Goal: Find specific page/section

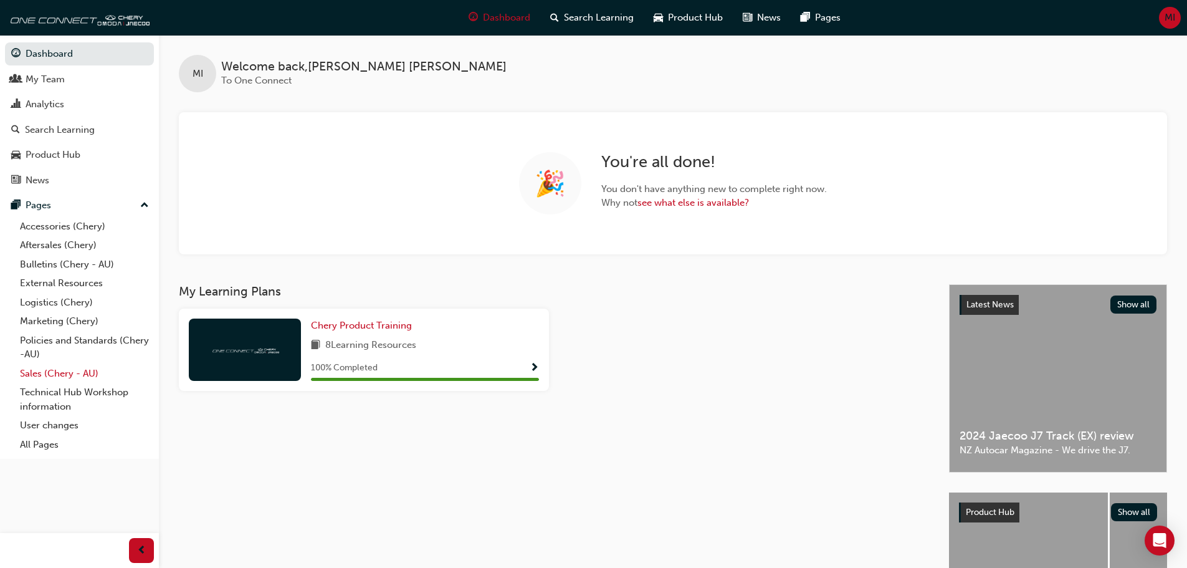
click at [63, 372] on link "Sales (Chery - AU)" at bounding box center [84, 373] width 139 height 19
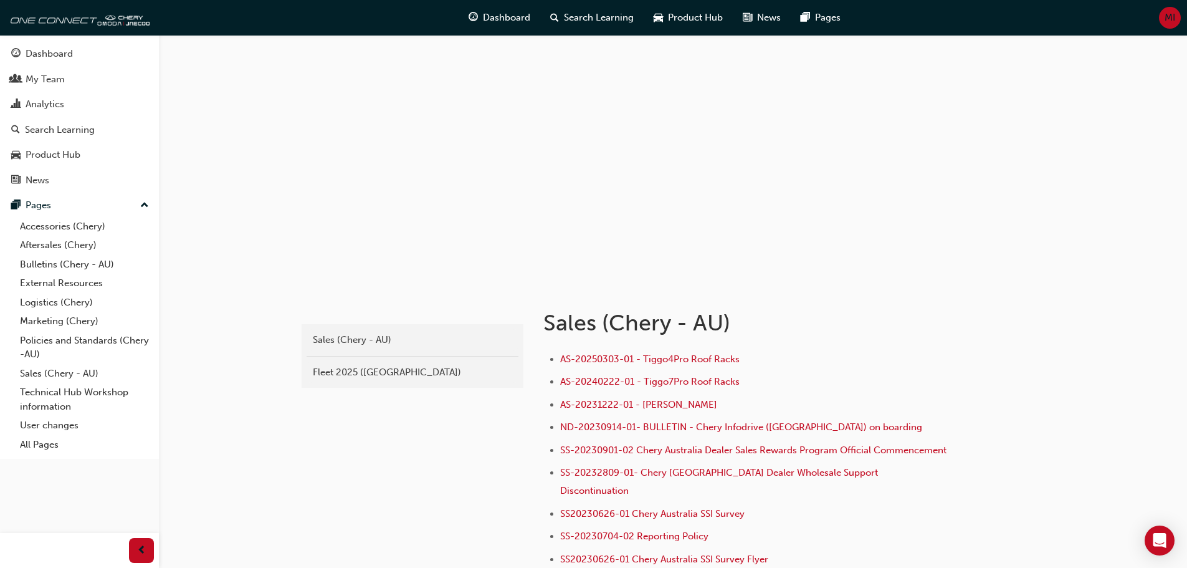
click at [413, 376] on div "Fleet 2025 ([GEOGRAPHIC_DATA])" at bounding box center [412, 372] width 199 height 14
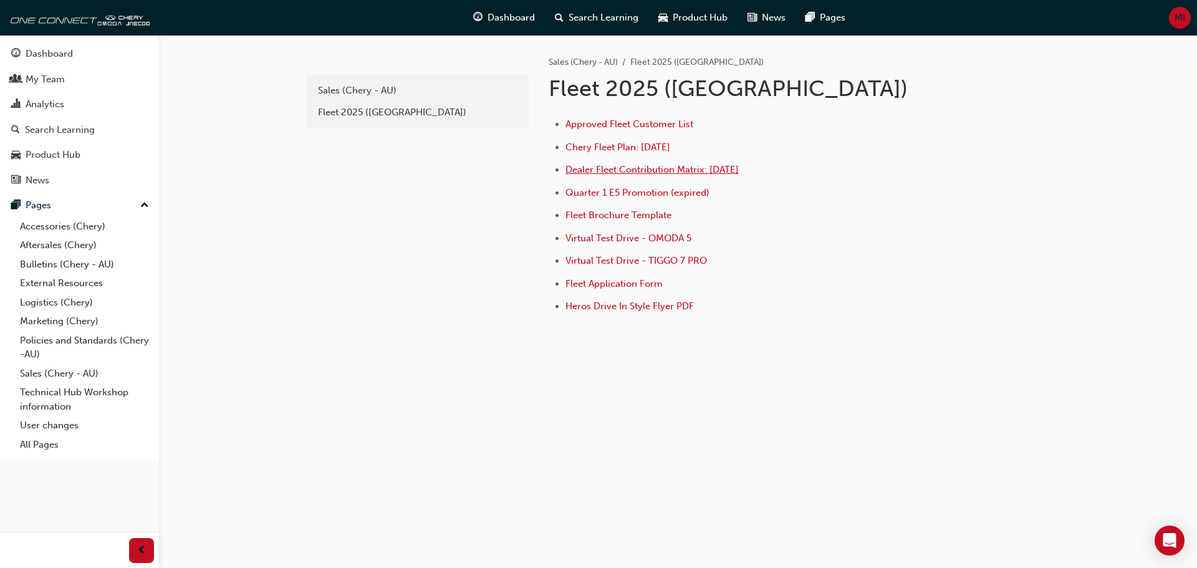
click at [630, 166] on span "Dealer Fleet Contribution Matrix: [DATE]" at bounding box center [651, 169] width 173 height 11
